Goal: Book appointment/travel/reservation

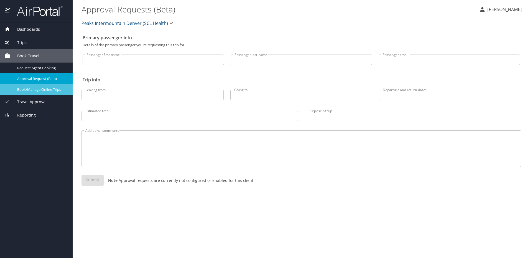
click at [38, 92] on span "Book/Manage Online Trips" at bounding box center [41, 89] width 49 height 5
click at [46, 86] on link "Book/Manage Online Trips" at bounding box center [36, 89] width 73 height 11
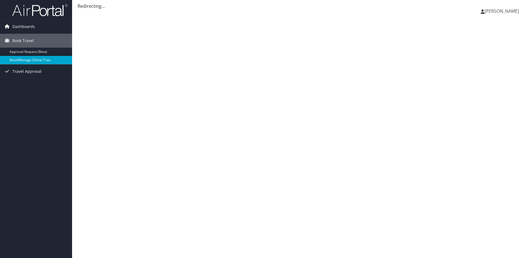
click at [23, 60] on link "Book/Manage Online Trips" at bounding box center [36, 60] width 72 height 8
